Goal: Task Accomplishment & Management: Manage account settings

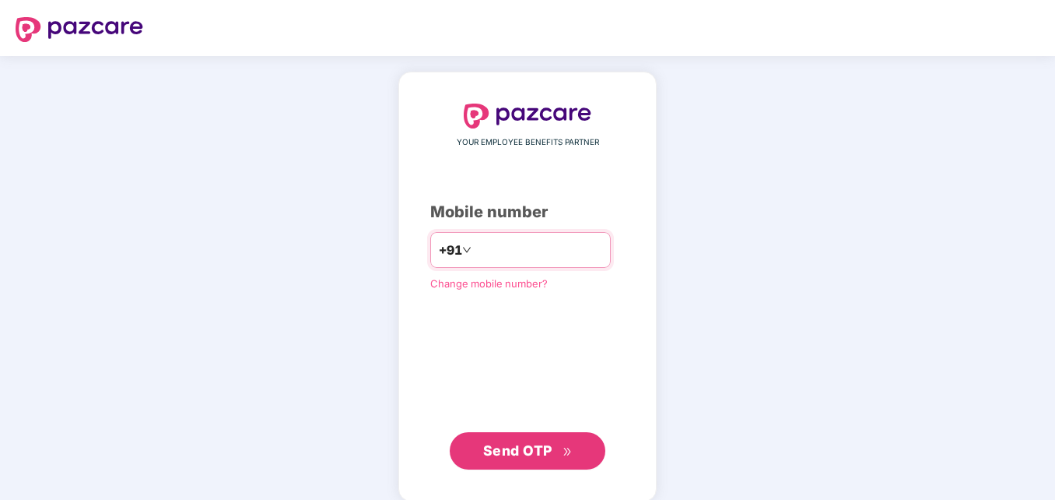
click at [475, 248] on input "number" at bounding box center [539, 249] width 128 height 25
type input "**********"
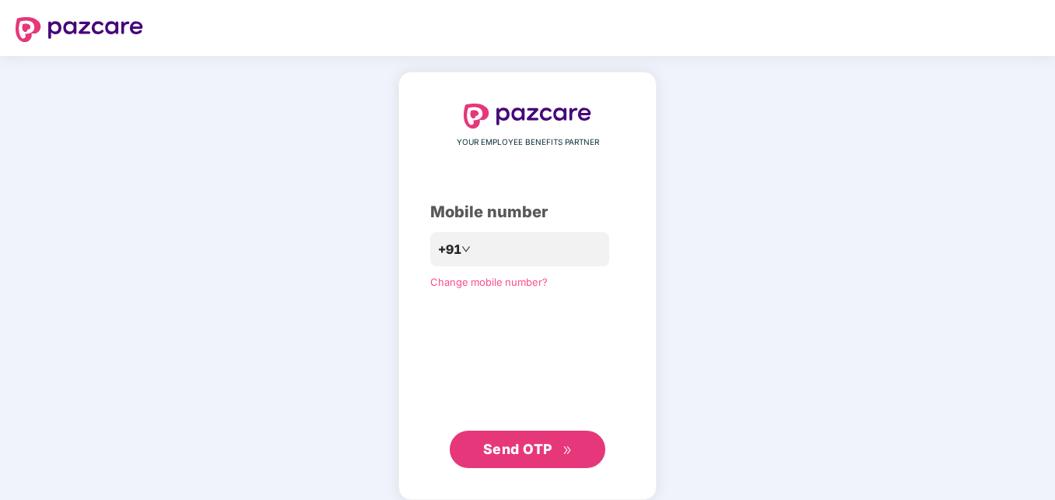
click at [524, 444] on span "Send OTP" at bounding box center [517, 448] width 69 height 16
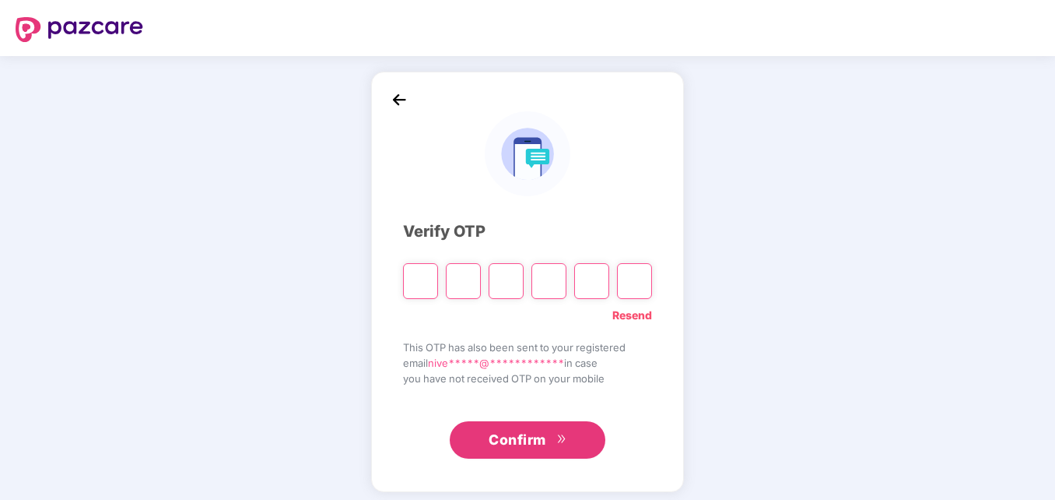
type input "*"
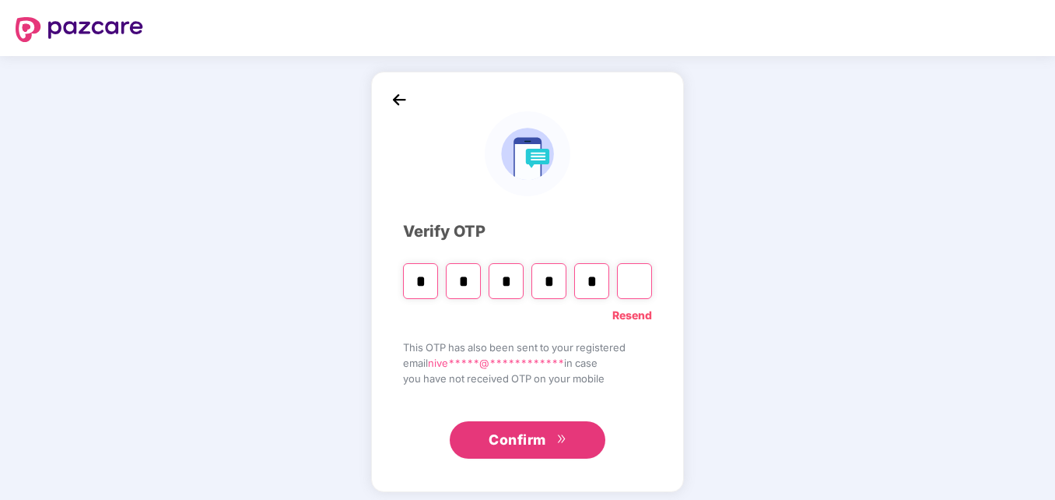
type input "*"
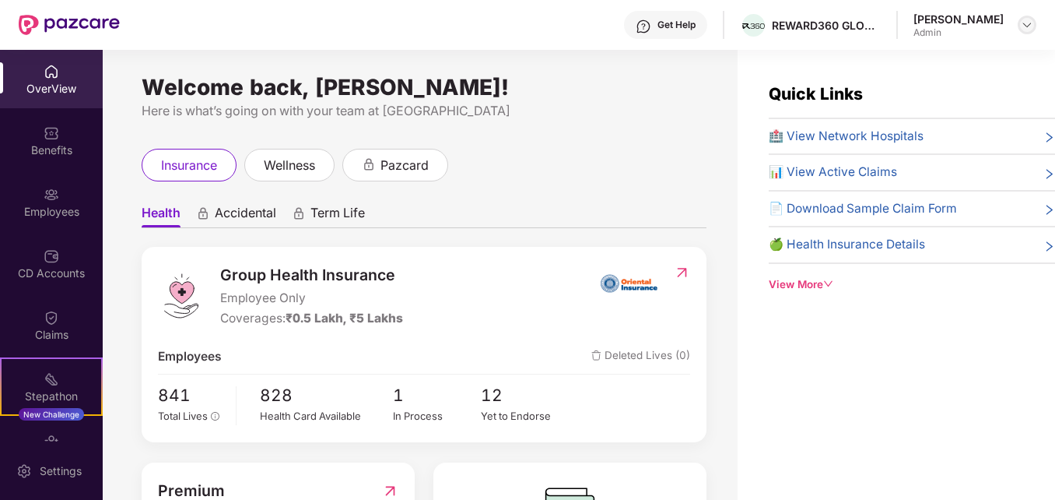
click at [1026, 21] on img at bounding box center [1027, 25] width 12 height 12
click at [954, 141] on div "[PERSON_NAME]" at bounding box center [941, 135] width 90 height 15
click at [54, 200] on img at bounding box center [52, 195] width 16 height 16
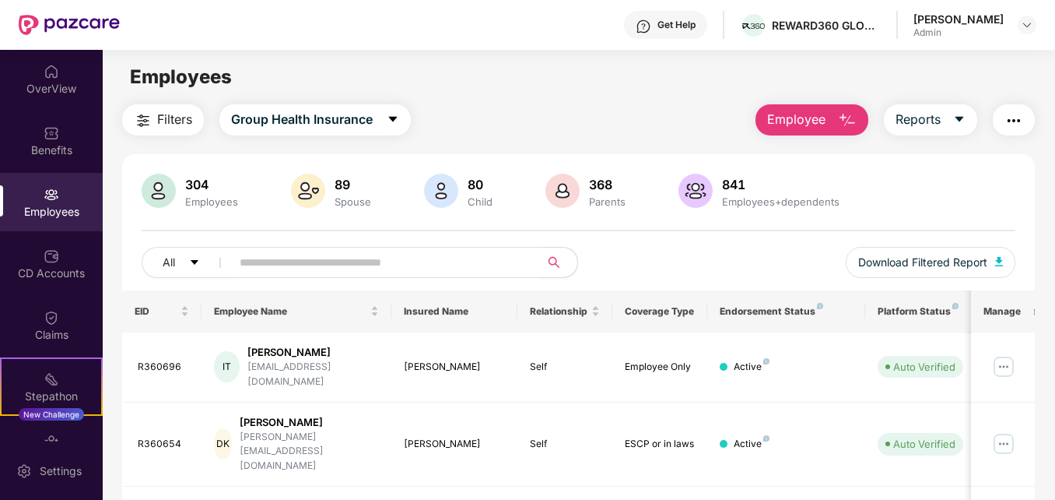
click at [848, 117] on img "button" at bounding box center [847, 120] width 19 height 19
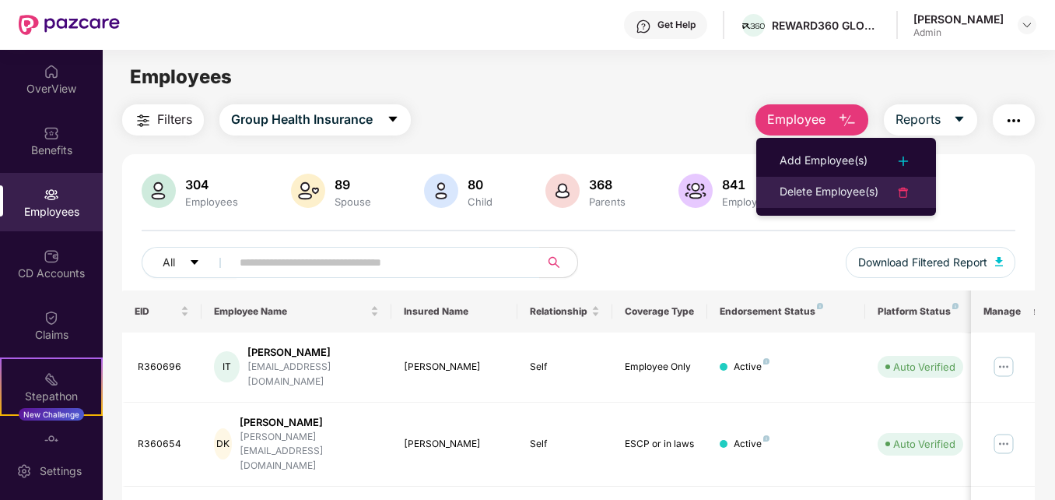
click at [826, 194] on div "Delete Employee(s)" at bounding box center [829, 192] width 99 height 19
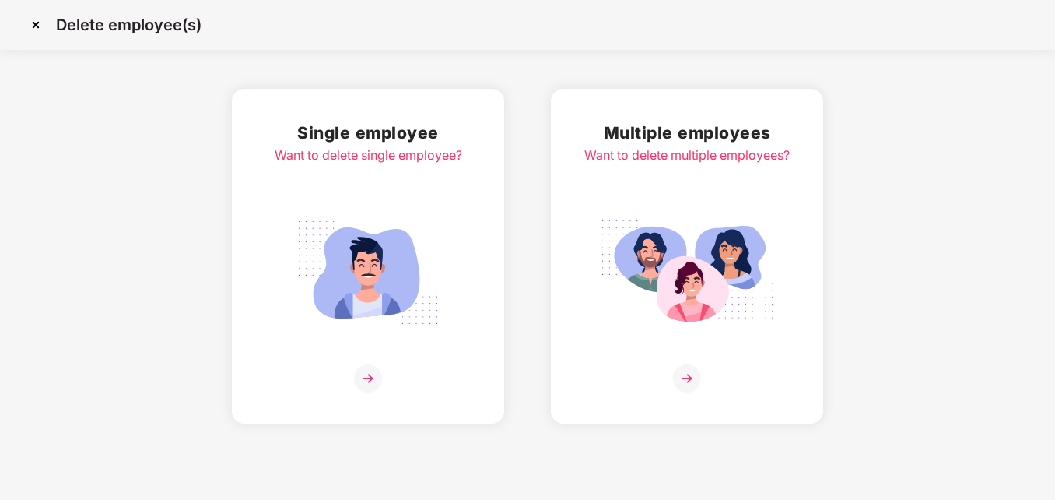
click at [686, 377] on img at bounding box center [687, 378] width 28 height 28
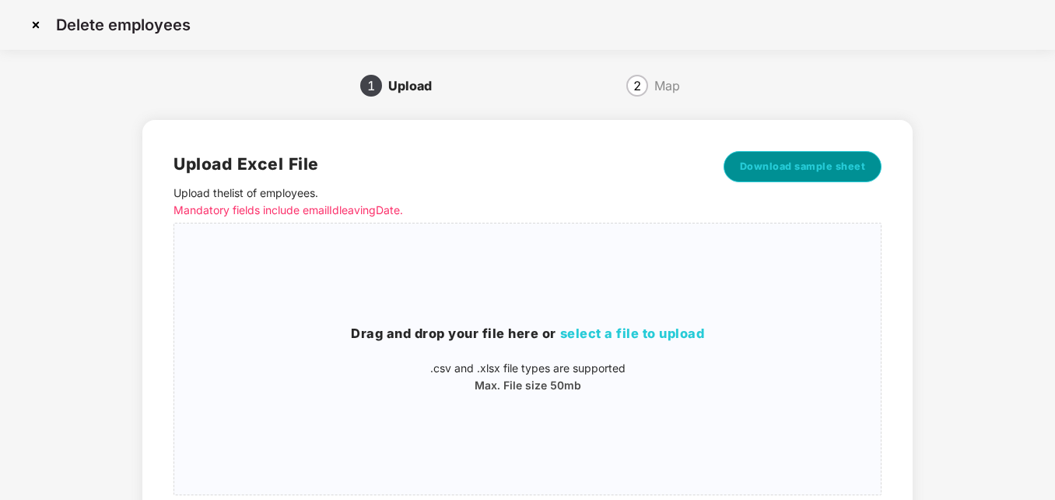
click at [774, 165] on span "Download sample sheet" at bounding box center [803, 167] width 126 height 16
click at [1016, 118] on div "1 Upload 2 Map Upload Excel File Upload the list of employees . Mandatory field…" at bounding box center [527, 348] width 1008 height 550
click at [38, 26] on img at bounding box center [35, 24] width 25 height 25
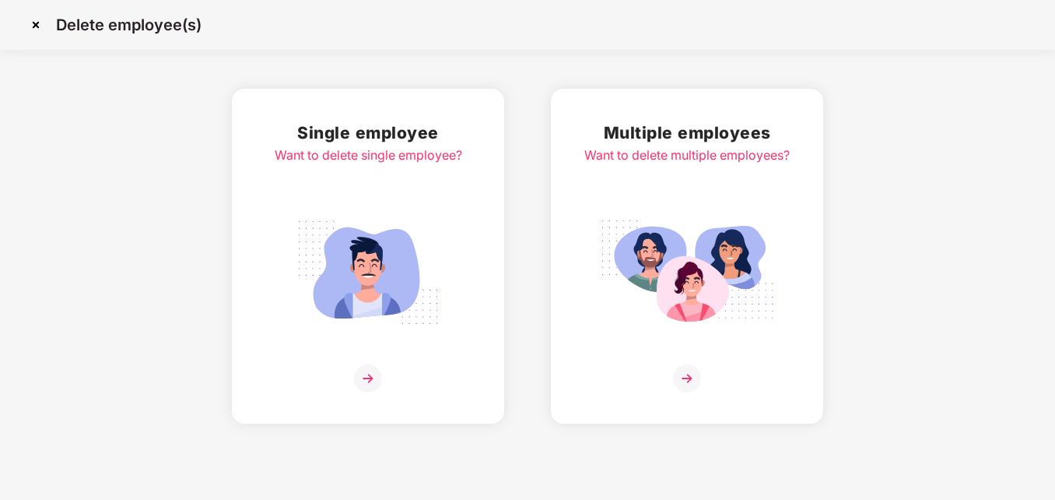
click at [36, 26] on img at bounding box center [35, 24] width 25 height 25
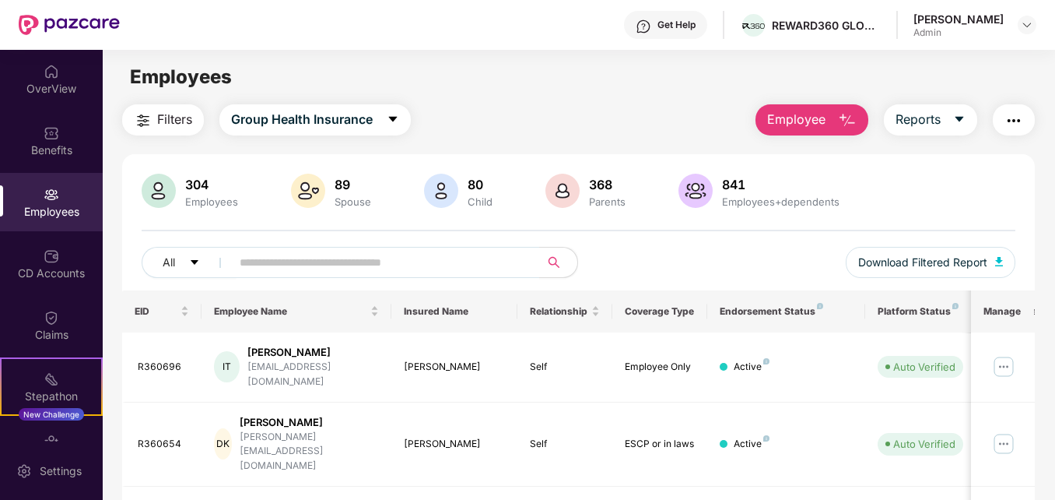
click at [48, 196] on img at bounding box center [52, 195] width 16 height 16
drag, startPoint x: 1053, startPoint y: 160, endPoint x: 1059, endPoint y: 357, distance: 197.7
click at [1054, 357] on html "Get Help REWARD360 GLOBAL SERVICES PRIVATE LIMITED [PERSON_NAME] Admin OverView…" at bounding box center [527, 250] width 1055 height 500
drag, startPoint x: 1059, startPoint y: 357, endPoint x: 963, endPoint y: 201, distance: 183.8
click at [963, 201] on div "304 Employees 89 Spouse 80 Child 368 Parents 841 Employees+dependents" at bounding box center [578, 192] width 873 height 37
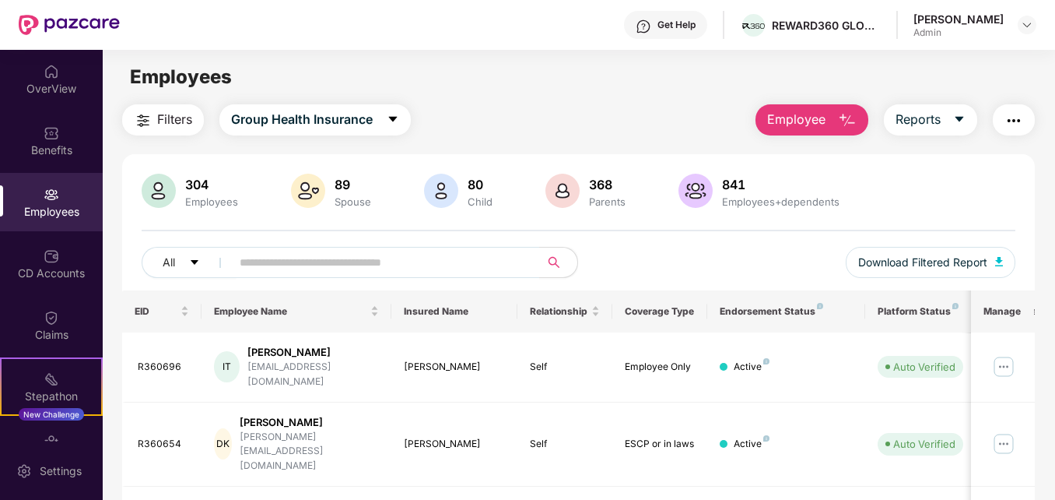
click at [202, 197] on div "Employees" at bounding box center [211, 201] width 59 height 12
click at [147, 190] on img at bounding box center [159, 191] width 34 height 34
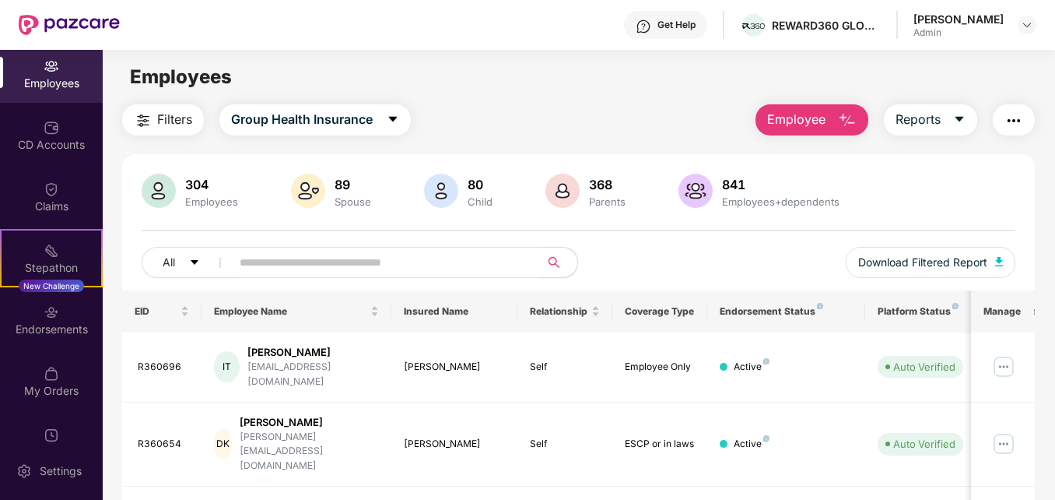
scroll to position [162, 0]
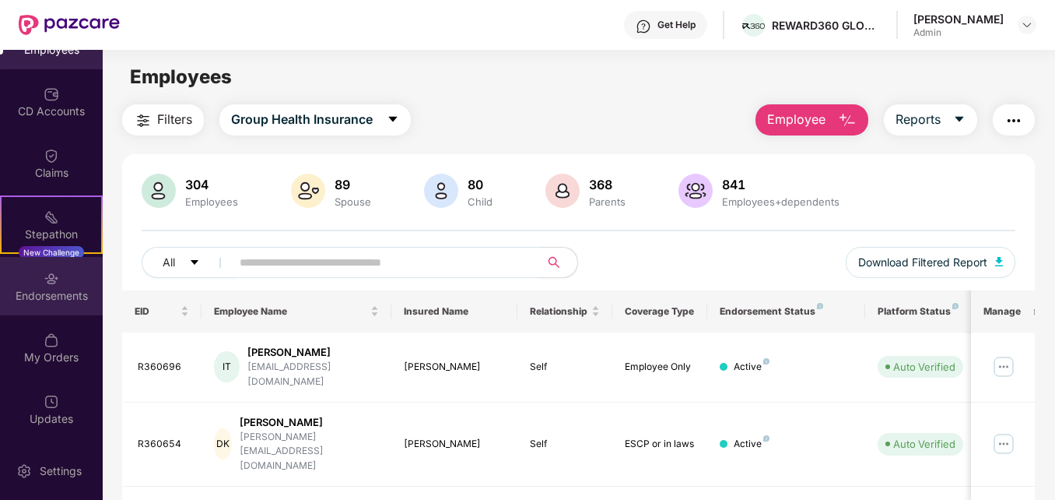
click at [65, 284] on div "Endorsements" at bounding box center [51, 286] width 103 height 58
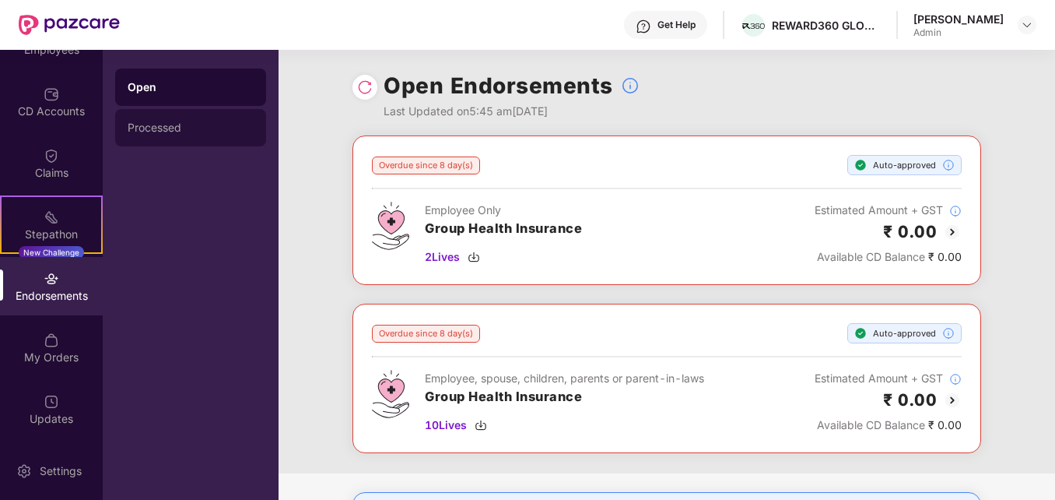
click at [166, 126] on div "Processed" at bounding box center [191, 127] width 126 height 12
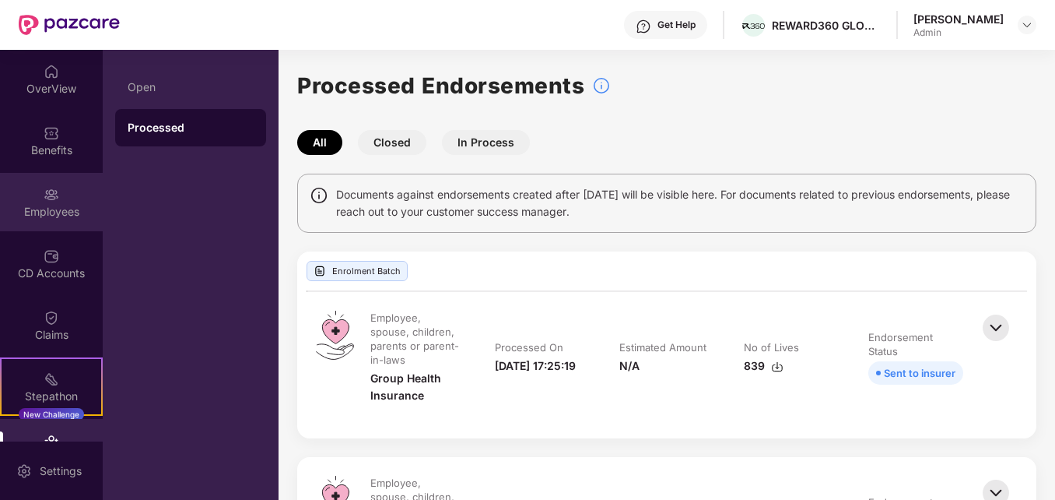
click at [47, 199] on img at bounding box center [52, 195] width 16 height 16
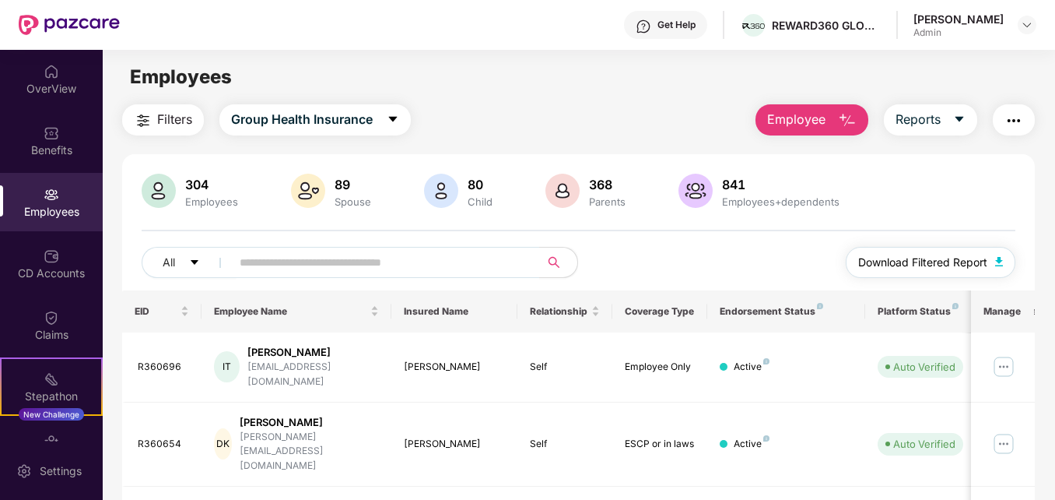
click at [999, 260] on img "button" at bounding box center [999, 261] width 8 height 9
click at [1002, 261] on img "button" at bounding box center [999, 261] width 8 height 9
click at [959, 120] on icon "caret-down" at bounding box center [959, 119] width 9 height 5
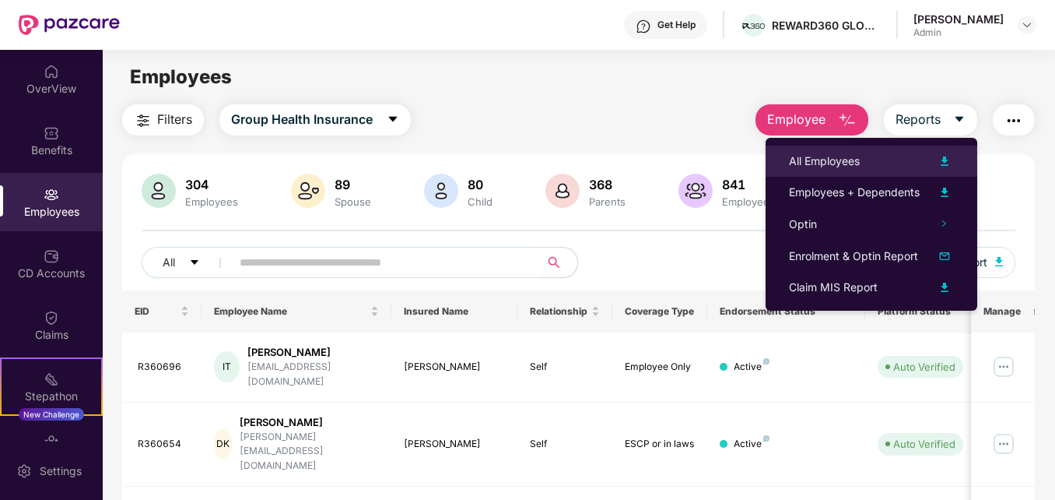
click at [854, 160] on div "All Employees" at bounding box center [824, 161] width 71 height 17
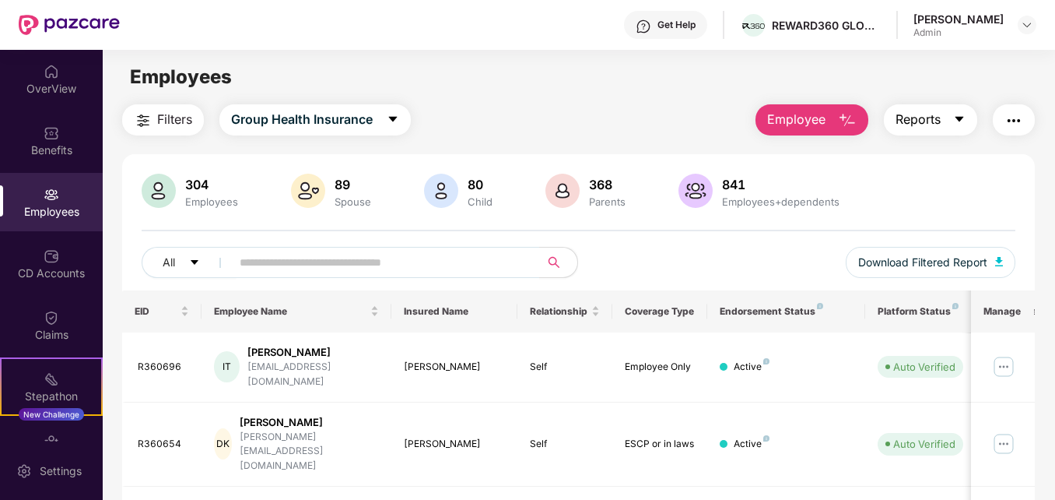
click at [960, 117] on icon "caret-down" at bounding box center [959, 119] width 9 height 5
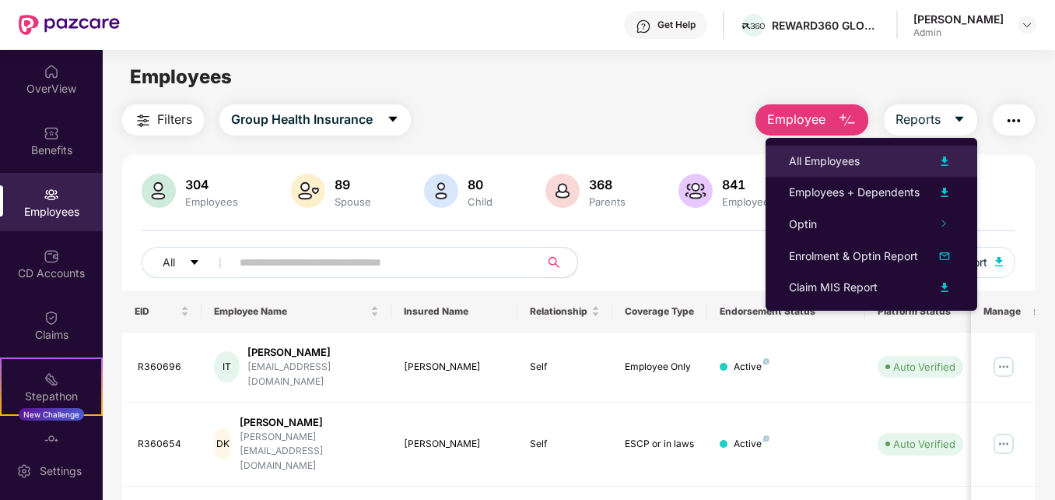
click at [947, 161] on img at bounding box center [944, 161] width 19 height 19
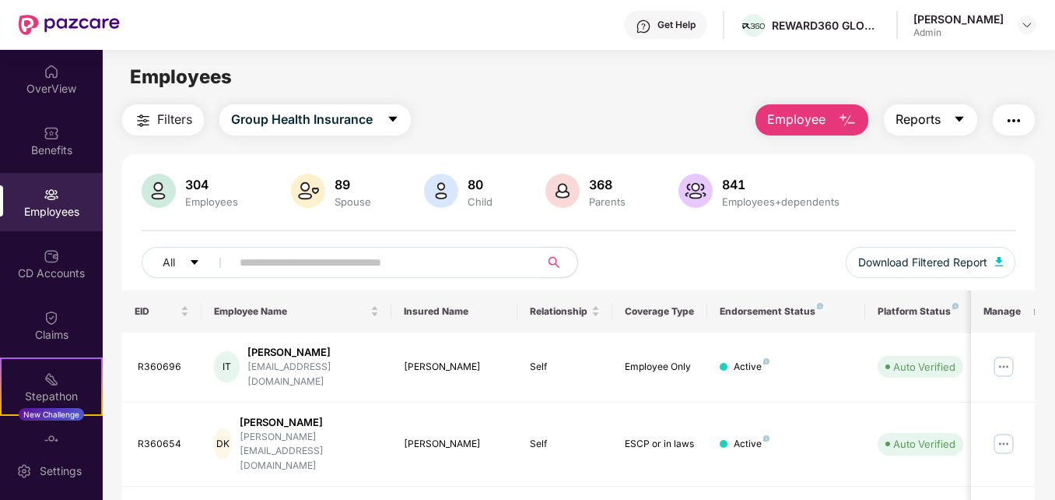
click at [952, 119] on button "Reports" at bounding box center [930, 119] width 93 height 31
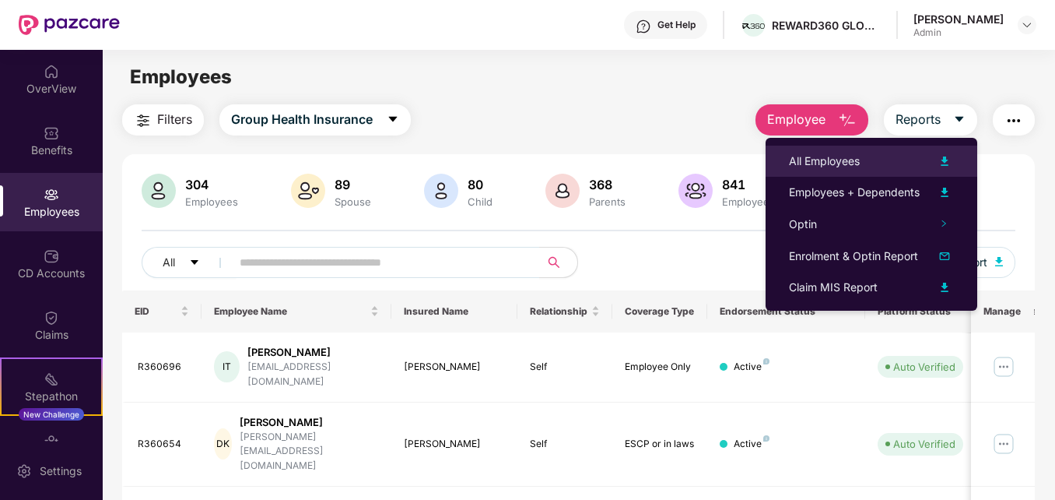
click at [858, 153] on div "All Employees" at bounding box center [824, 161] width 71 height 17
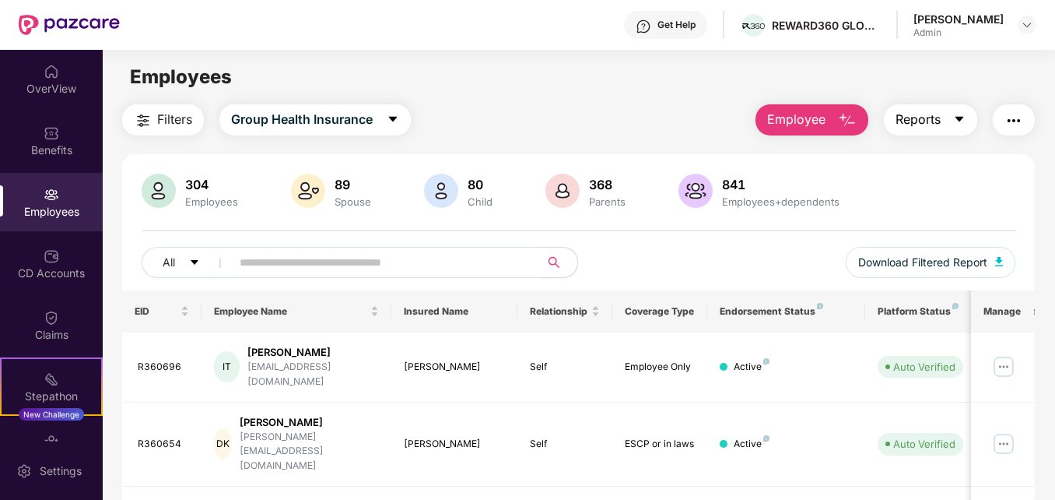
click at [960, 118] on icon "caret-down" at bounding box center [959, 119] width 9 height 5
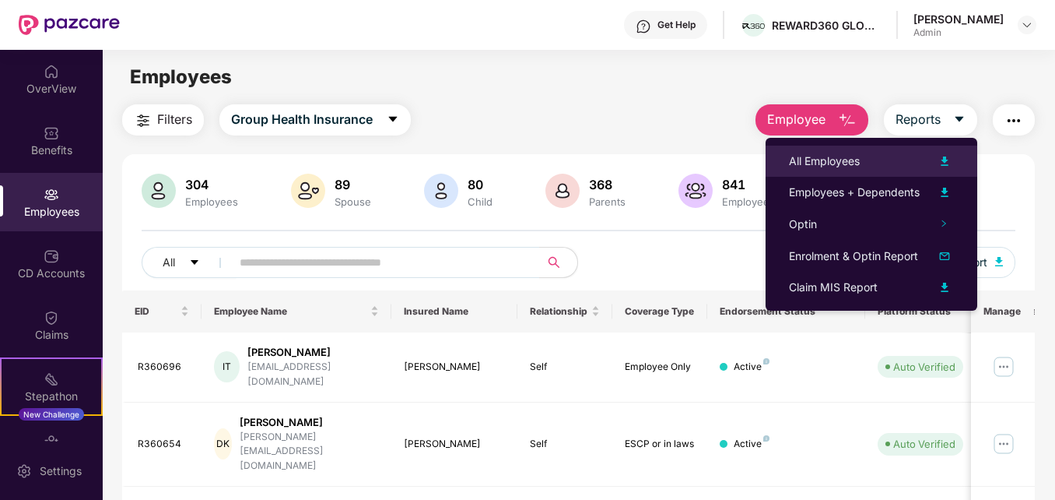
click at [947, 159] on img at bounding box center [944, 161] width 19 height 19
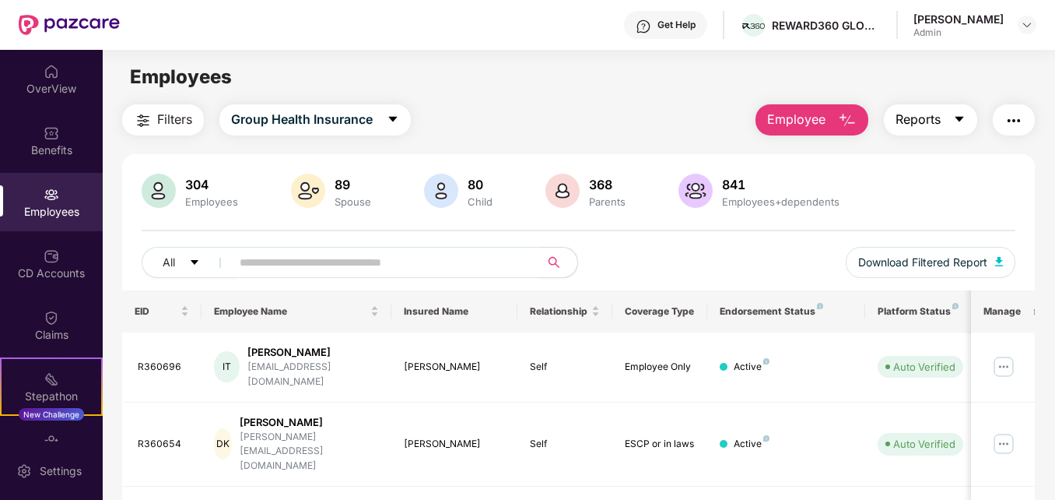
click at [961, 121] on icon "caret-down" at bounding box center [959, 119] width 9 height 5
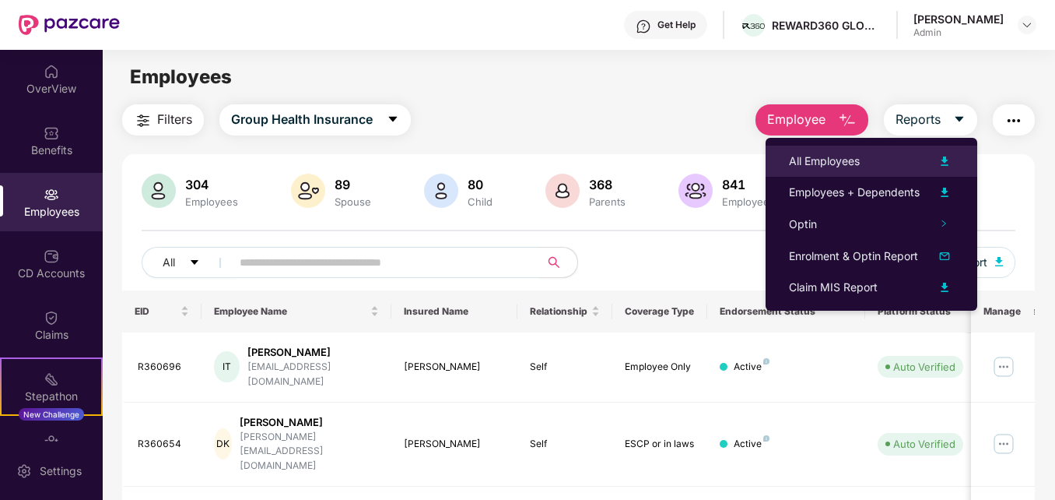
click at [946, 163] on img at bounding box center [944, 161] width 19 height 19
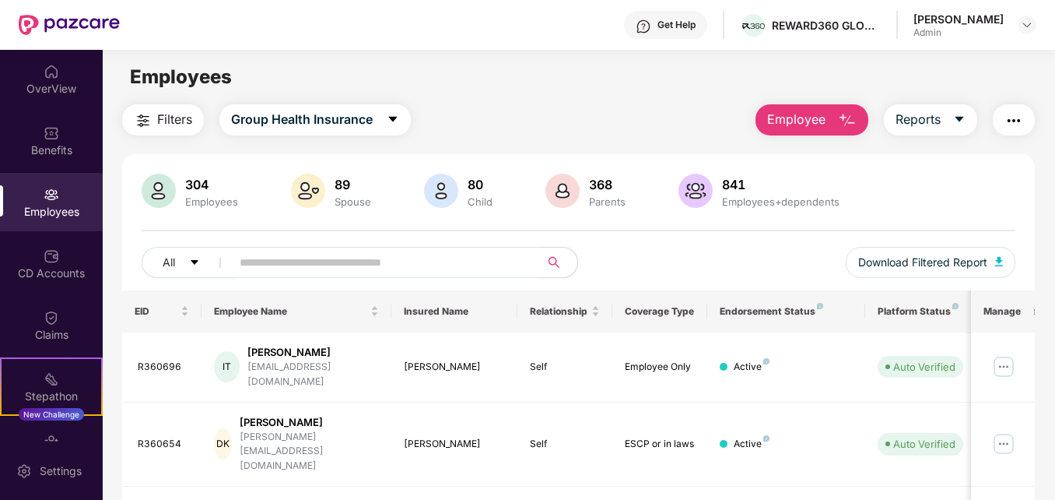
click at [593, 74] on div "Employees" at bounding box center [579, 77] width 952 height 30
